Goal: Task Accomplishment & Management: Manage account settings

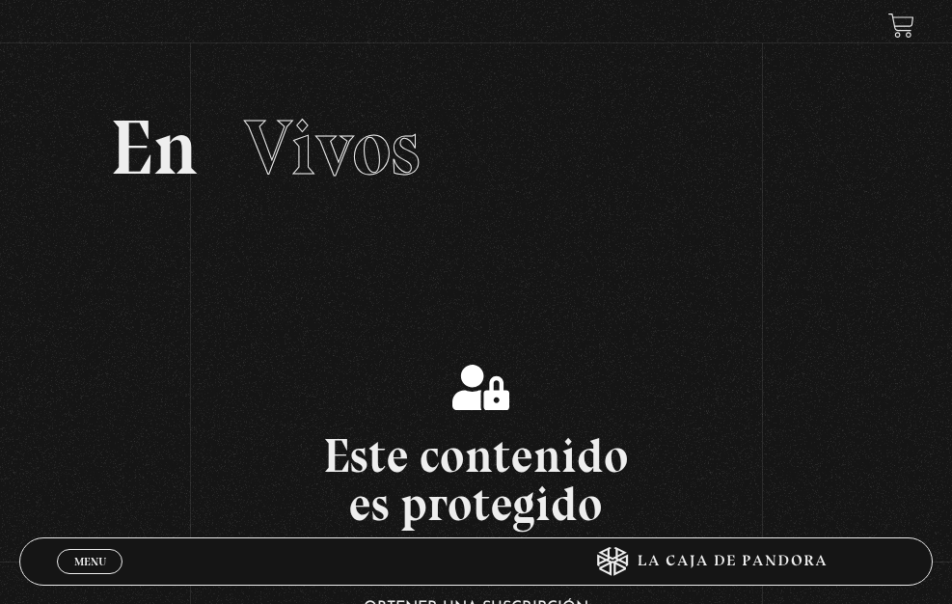
click at [0, 0] on link "Inicie sesión" at bounding box center [0, 0] width 0 height 0
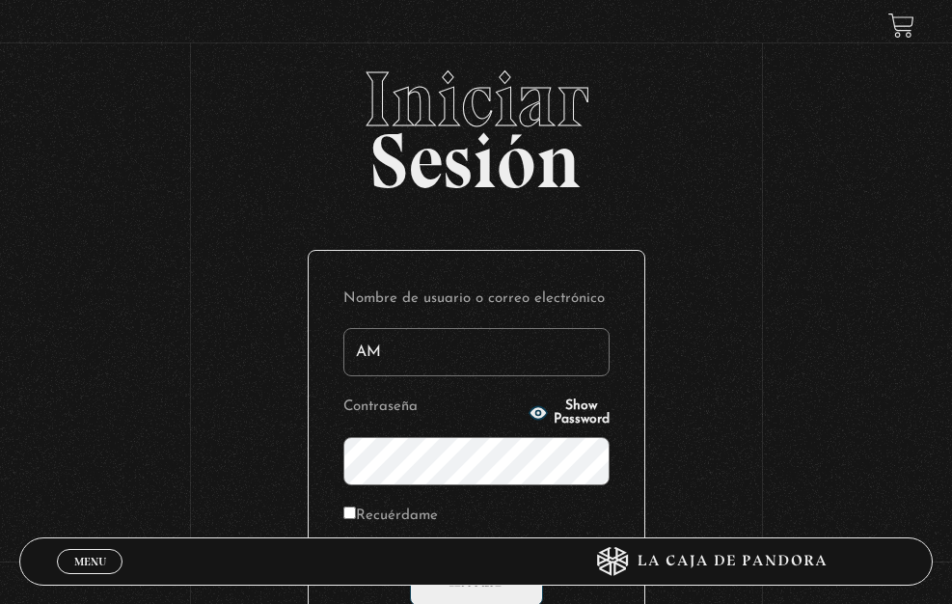
type input "amrs_024@live.com.mx"
click at [573, 427] on span "Show Password" at bounding box center [582, 413] width 56 height 27
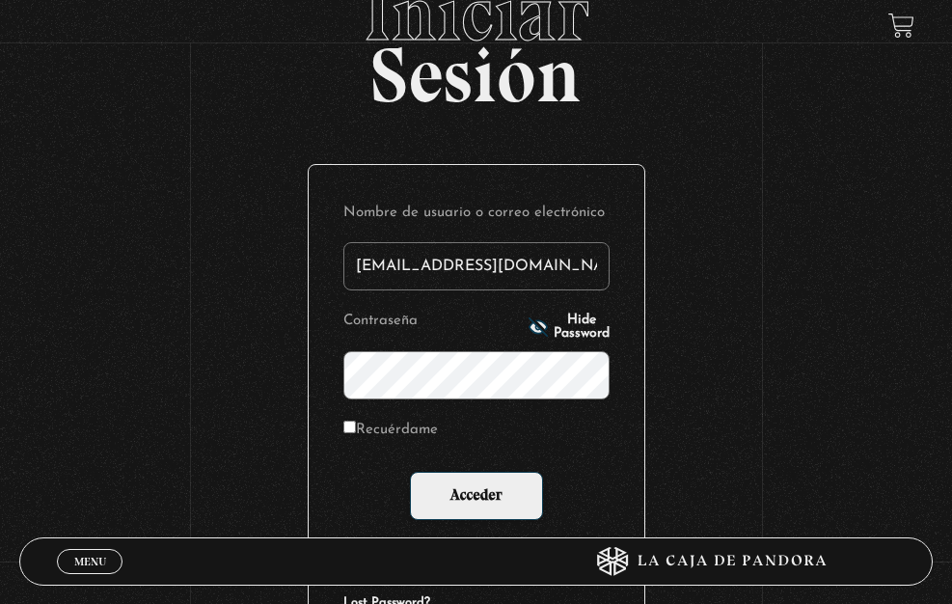
scroll to position [100, 0]
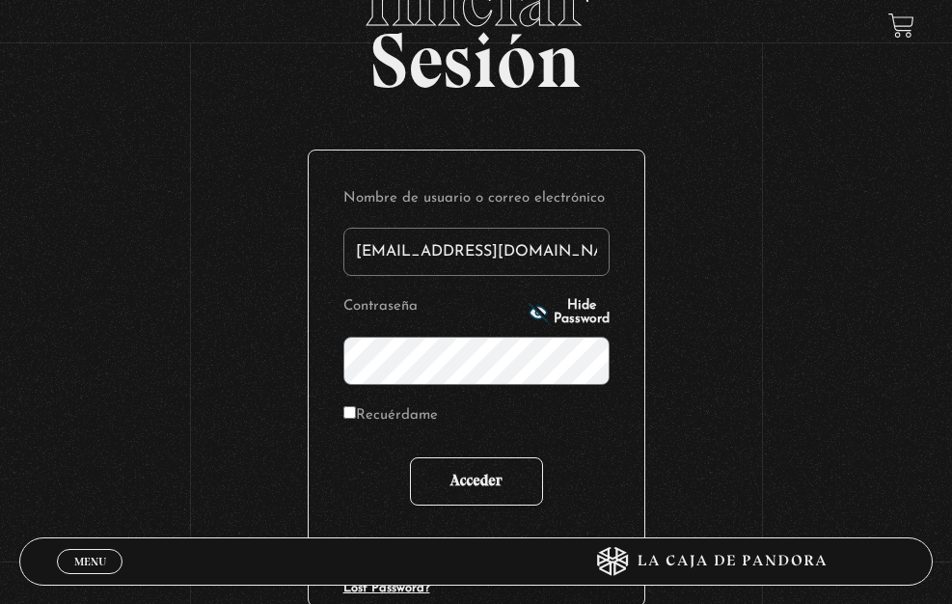
click at [432, 506] on input "Acceder" at bounding box center [476, 481] width 133 height 48
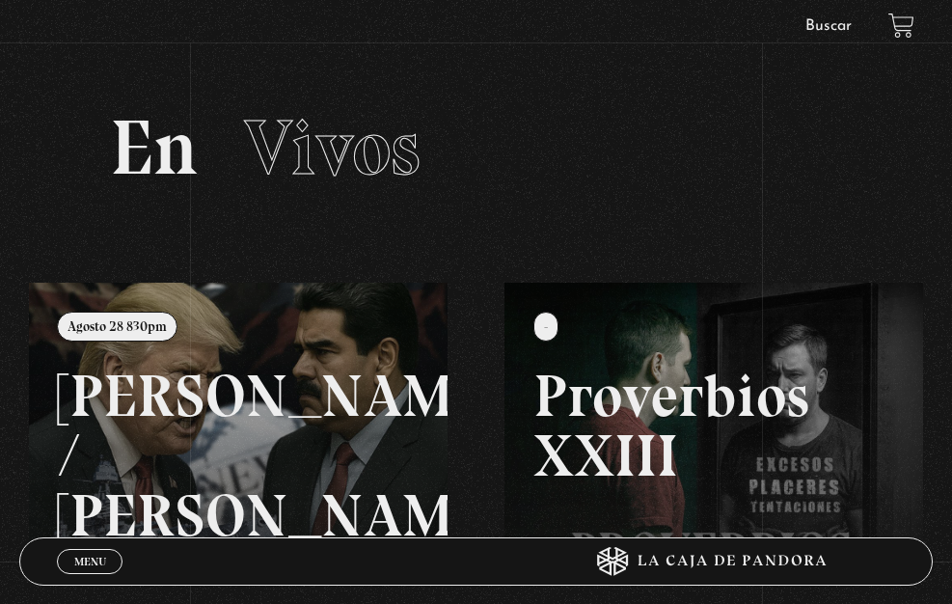
click at [179, 443] on link at bounding box center [505, 585] width 952 height 604
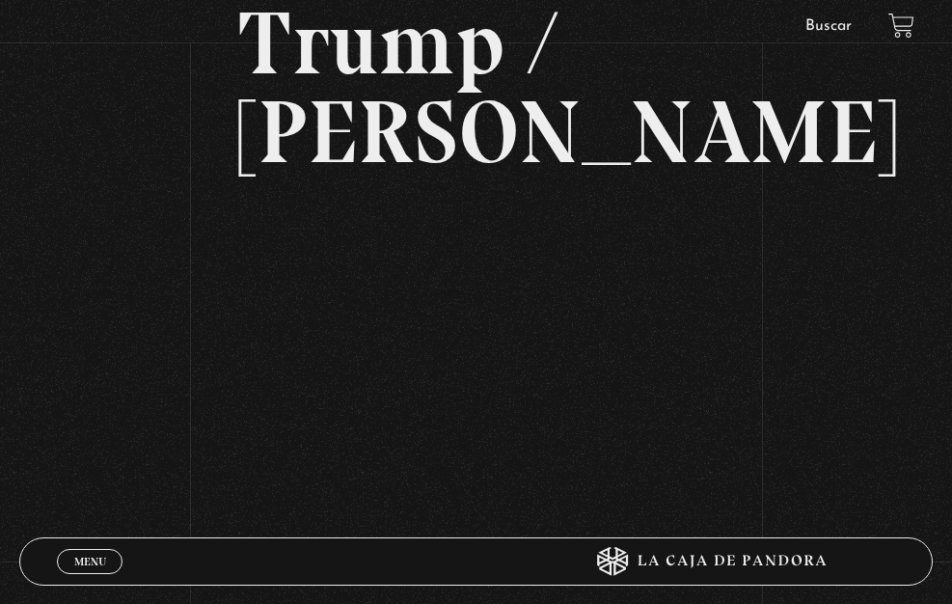
scroll to position [187, 0]
